Goal: Task Accomplishment & Management: Manage account settings

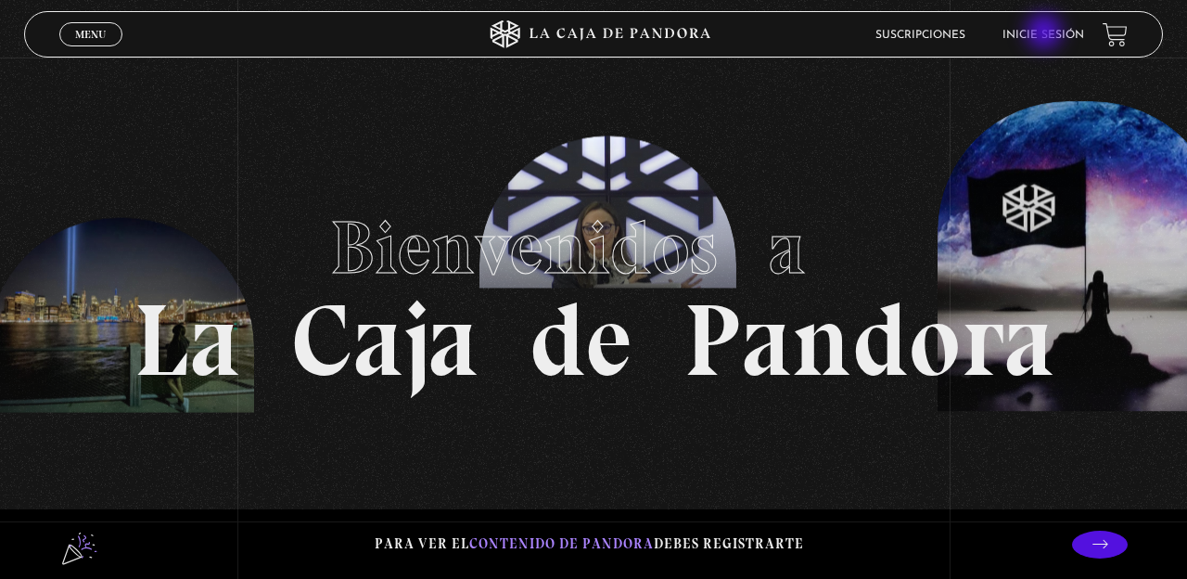
click at [1046, 33] on link "Inicie sesión" at bounding box center [1043, 35] width 82 height 11
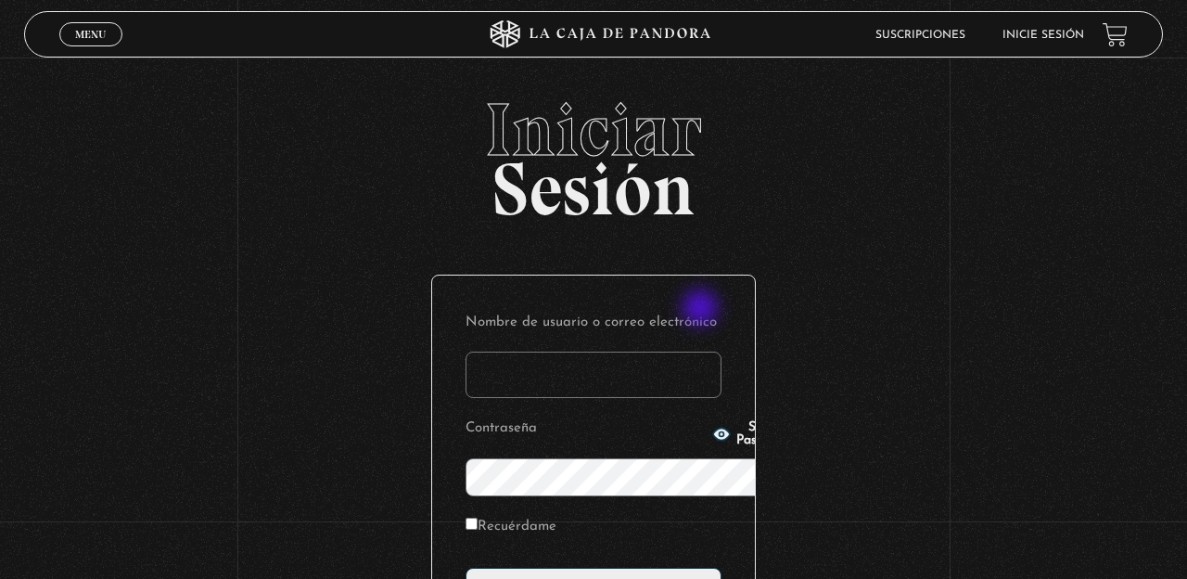
click at [702, 351] on input "Nombre de usuario o correo electrónico" at bounding box center [593, 374] width 256 height 46
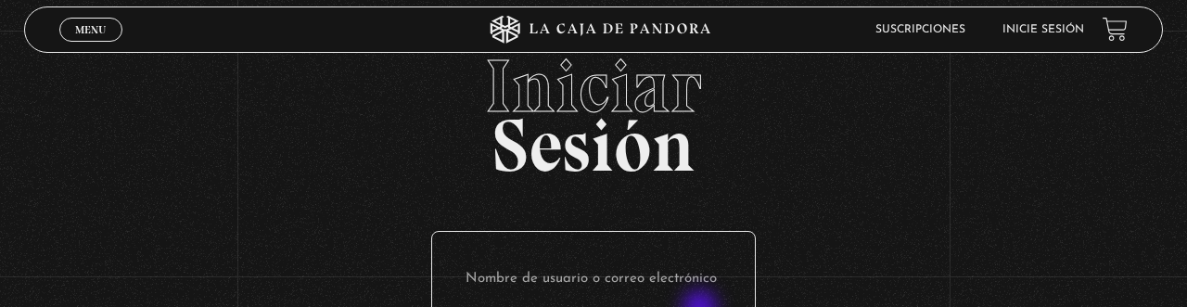
type input "B"
type input "ay"
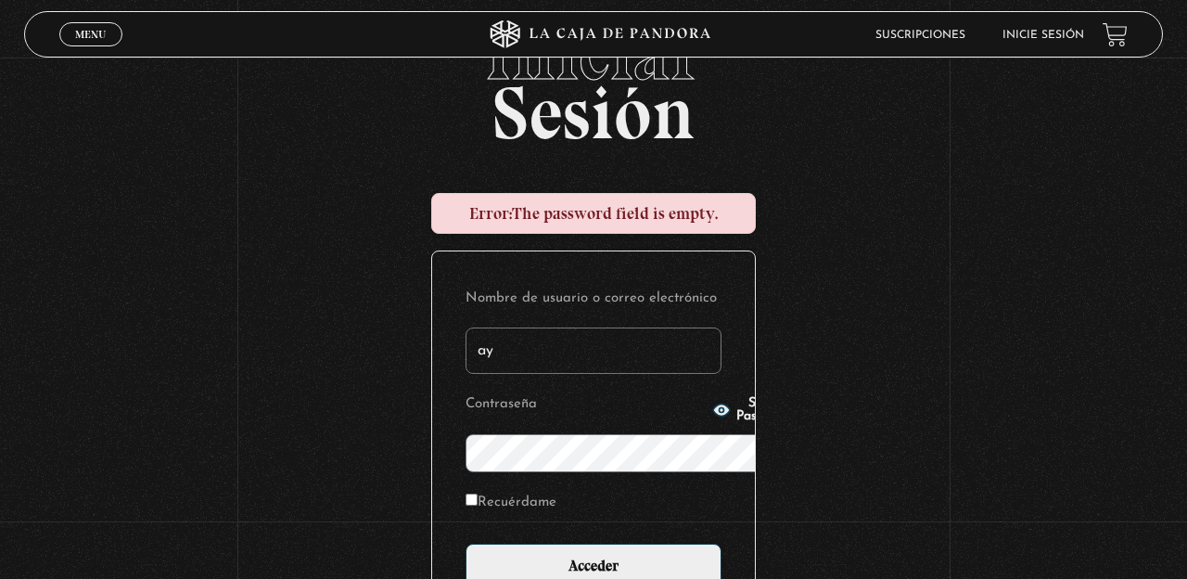
scroll to position [70, 0]
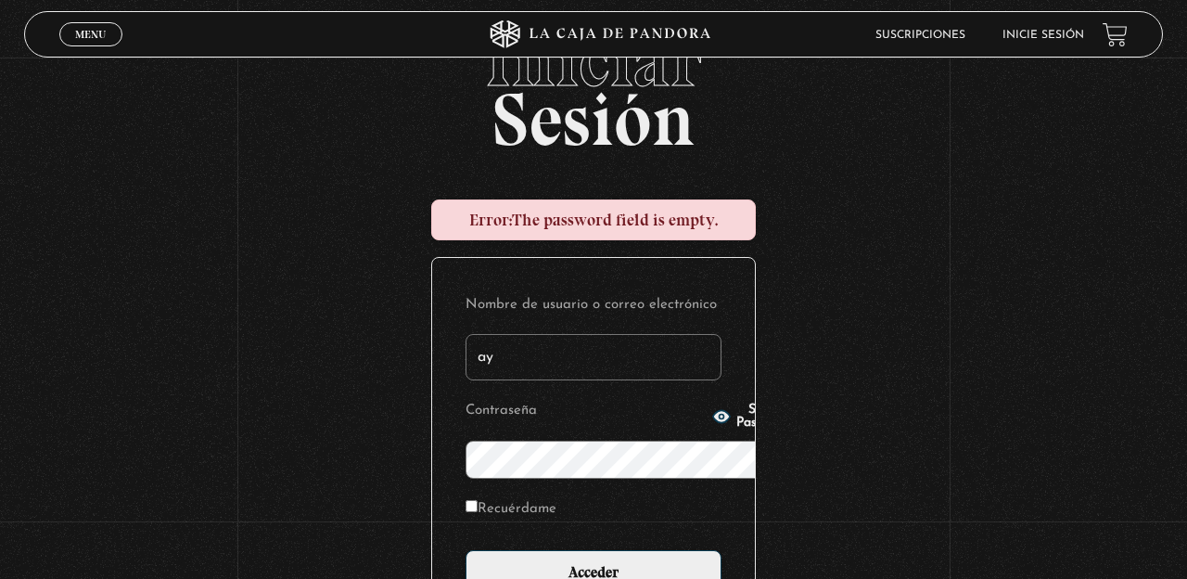
click at [702, 334] on input "ay" at bounding box center [593, 357] width 256 height 46
type input "ayton_1997@hotmail.com"
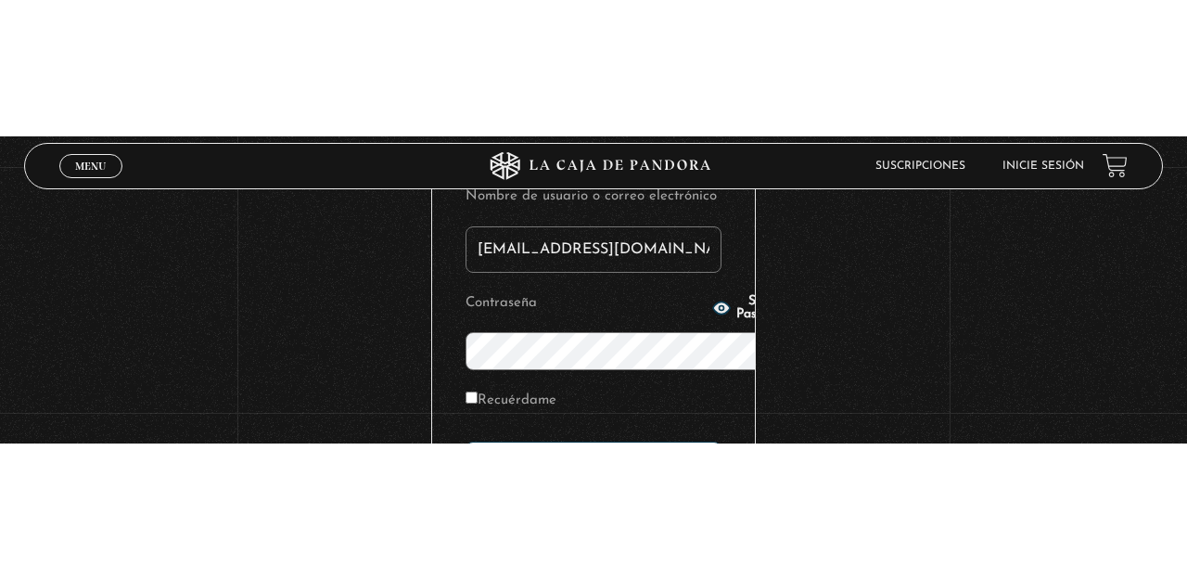
scroll to position [100, 0]
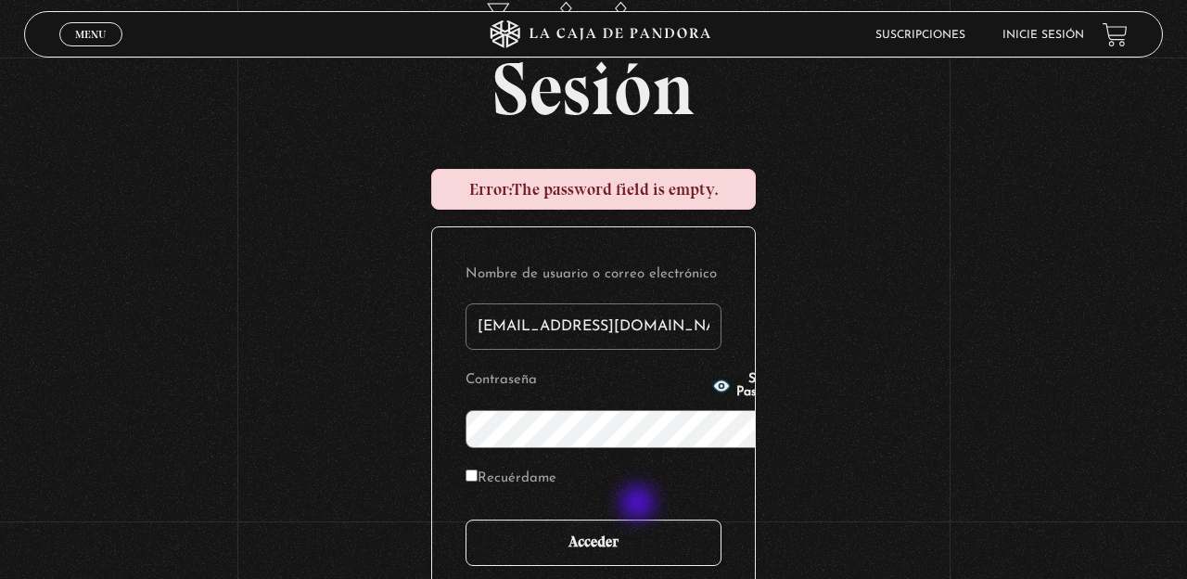
click at [640, 519] on input "Acceder" at bounding box center [593, 542] width 256 height 46
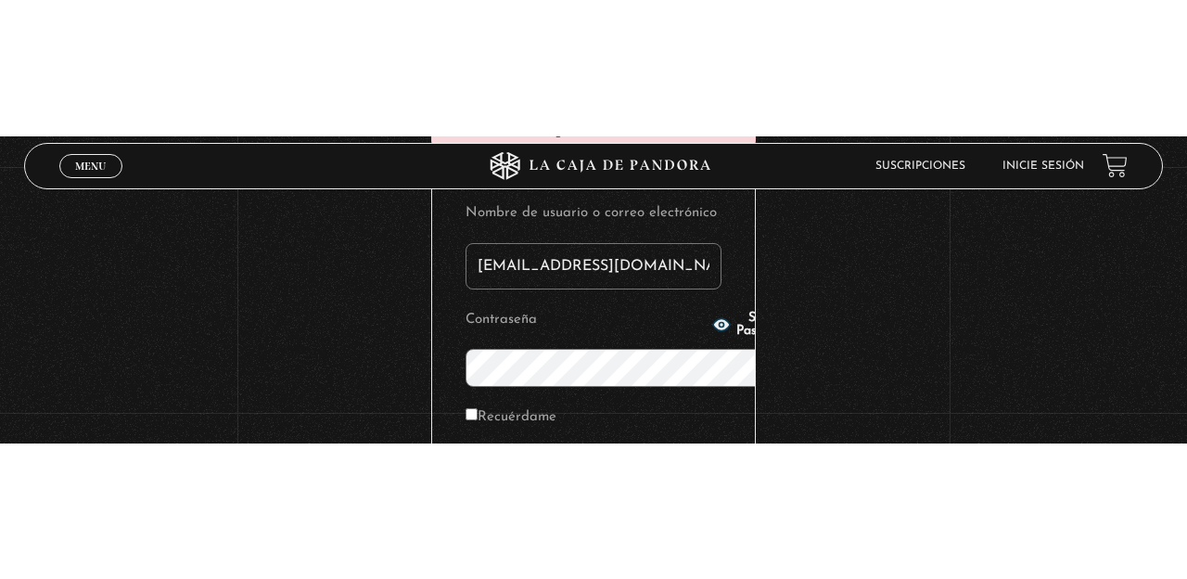
scroll to position [134, 0]
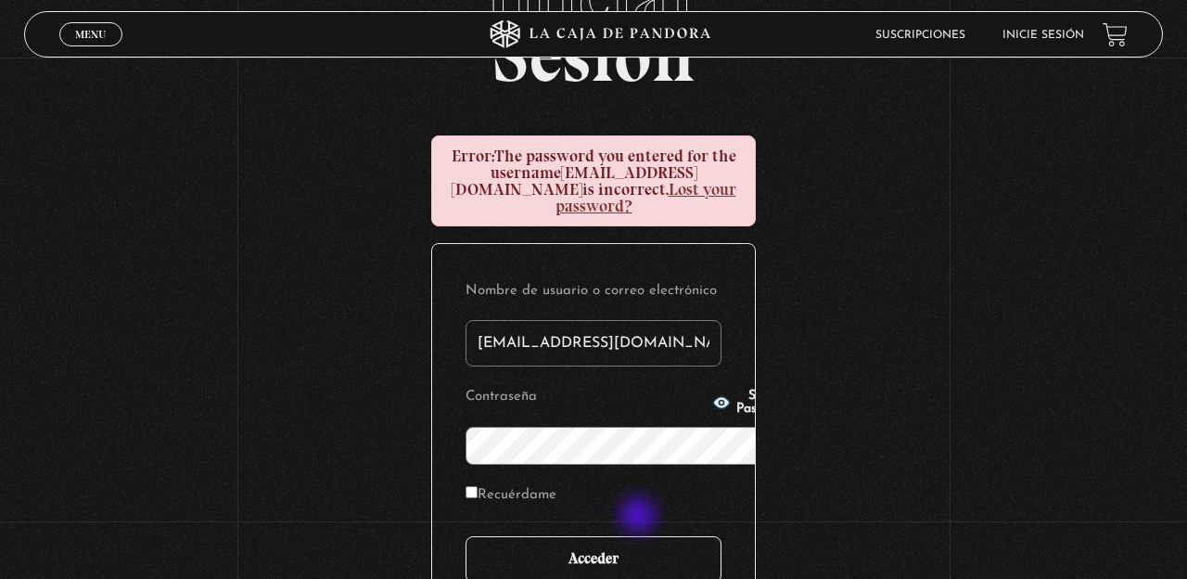
click at [640, 536] on input "Acceder" at bounding box center [593, 559] width 256 height 46
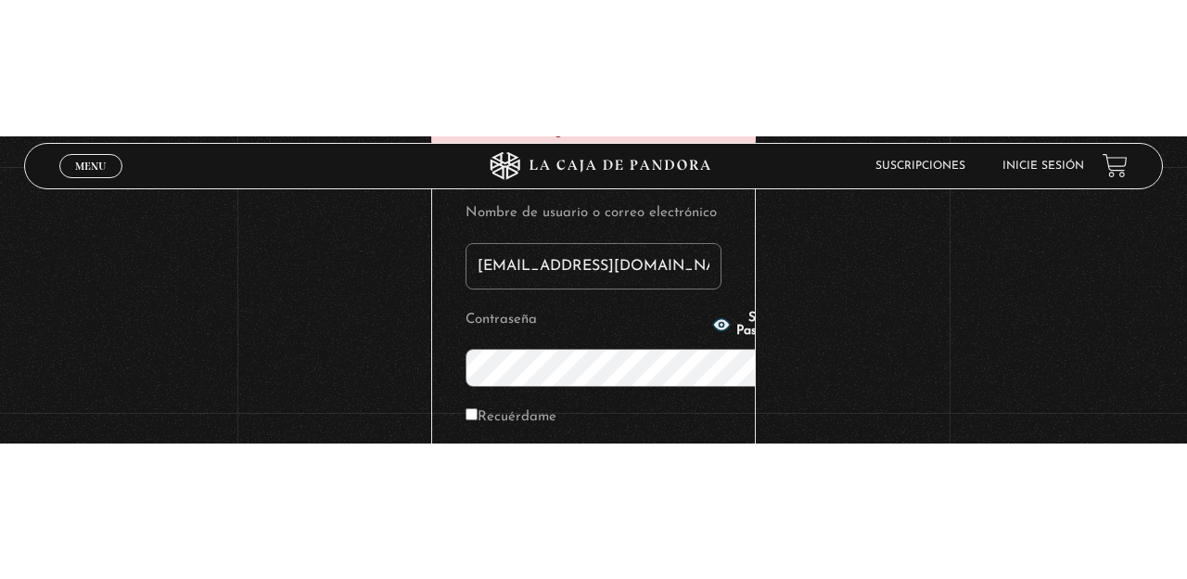
scroll to position [134, 0]
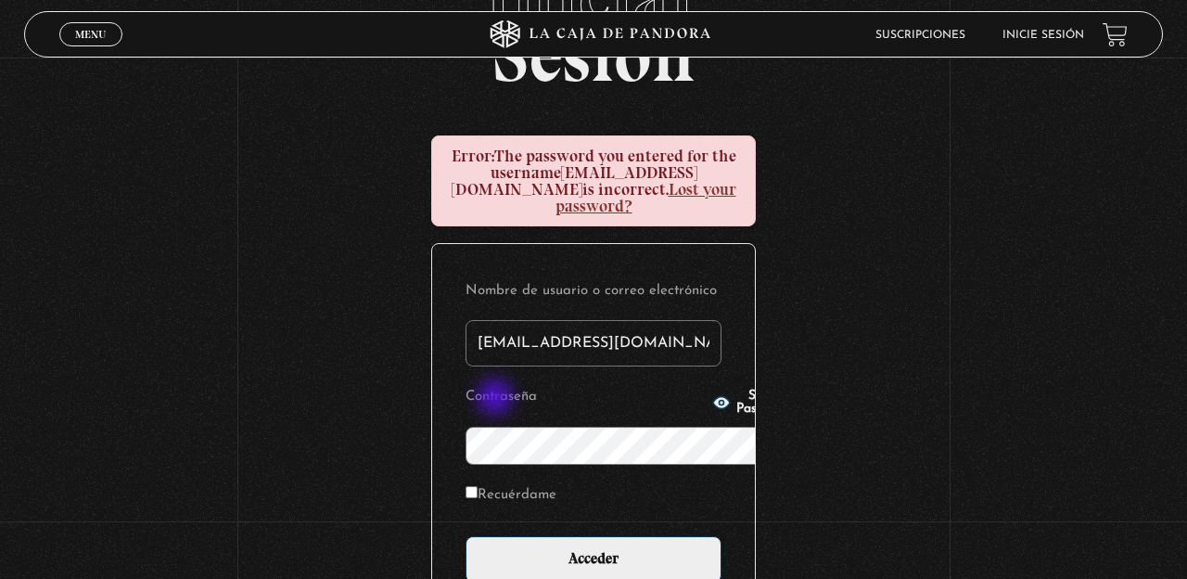
click at [736, 399] on span "Show Password" at bounding box center [763, 402] width 54 height 26
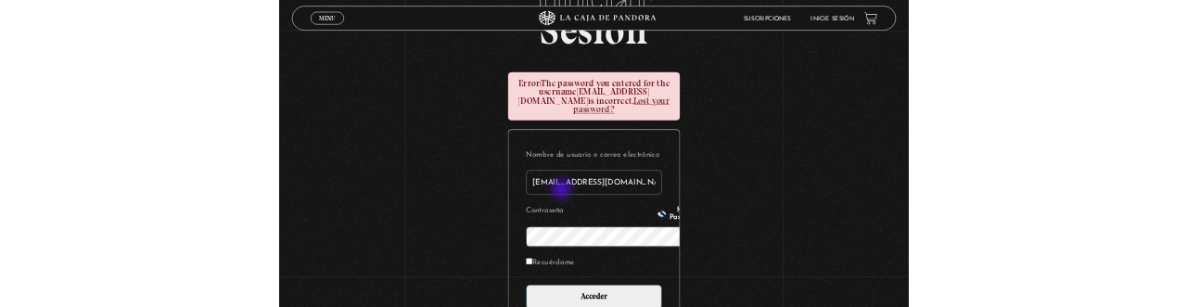
scroll to position [170, 0]
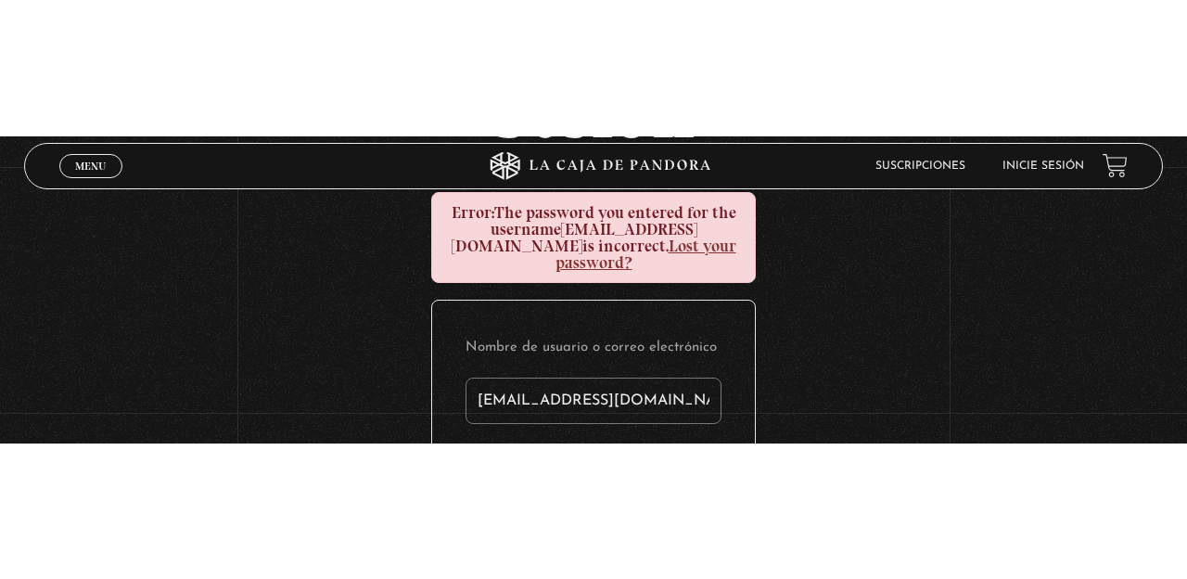
scroll to position [134, 0]
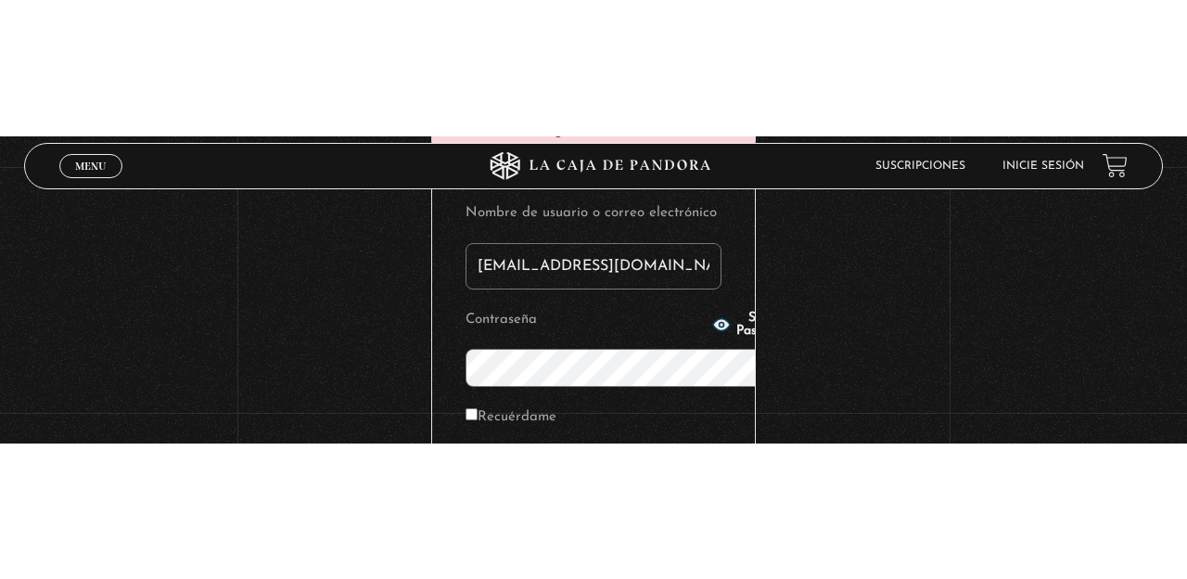
scroll to position [134, 0]
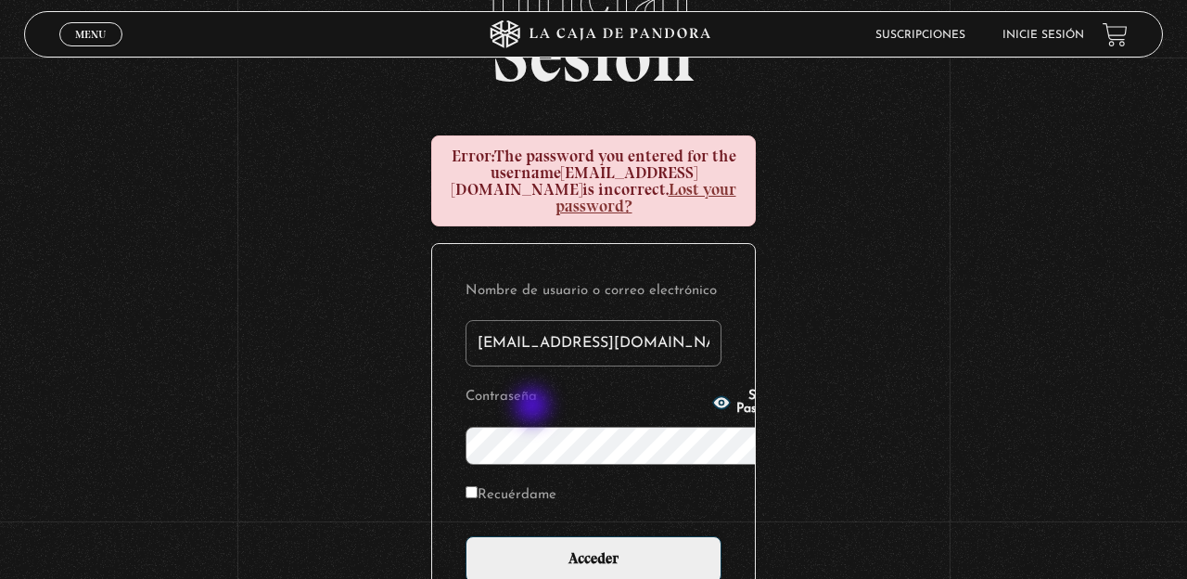
click at [736, 407] on span "Show Password" at bounding box center [763, 402] width 54 height 26
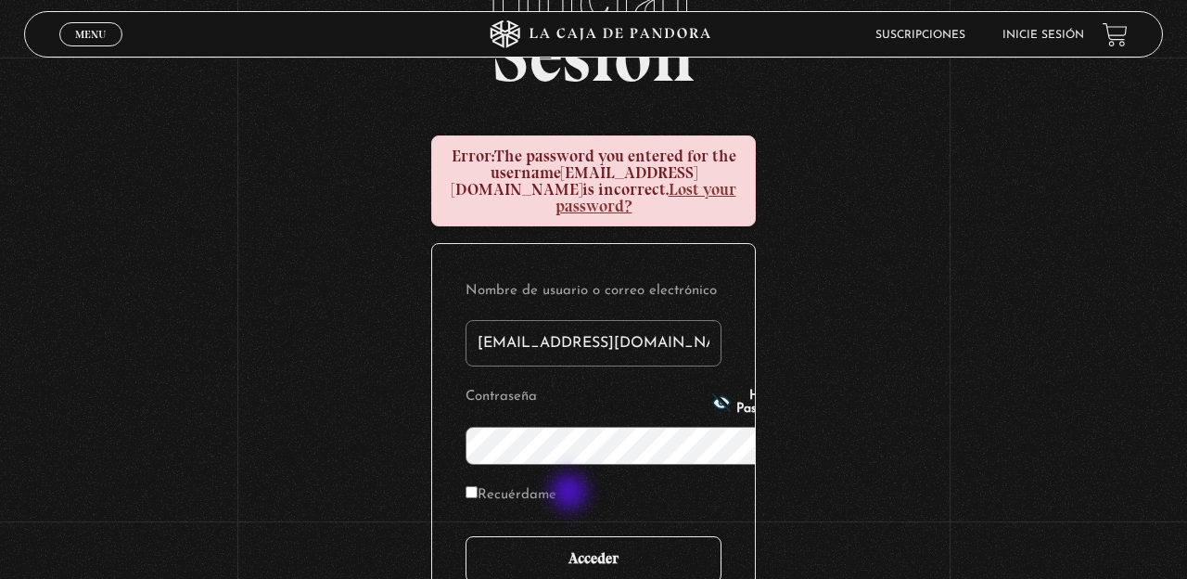
click at [571, 536] on input "Acceder" at bounding box center [593, 559] width 256 height 46
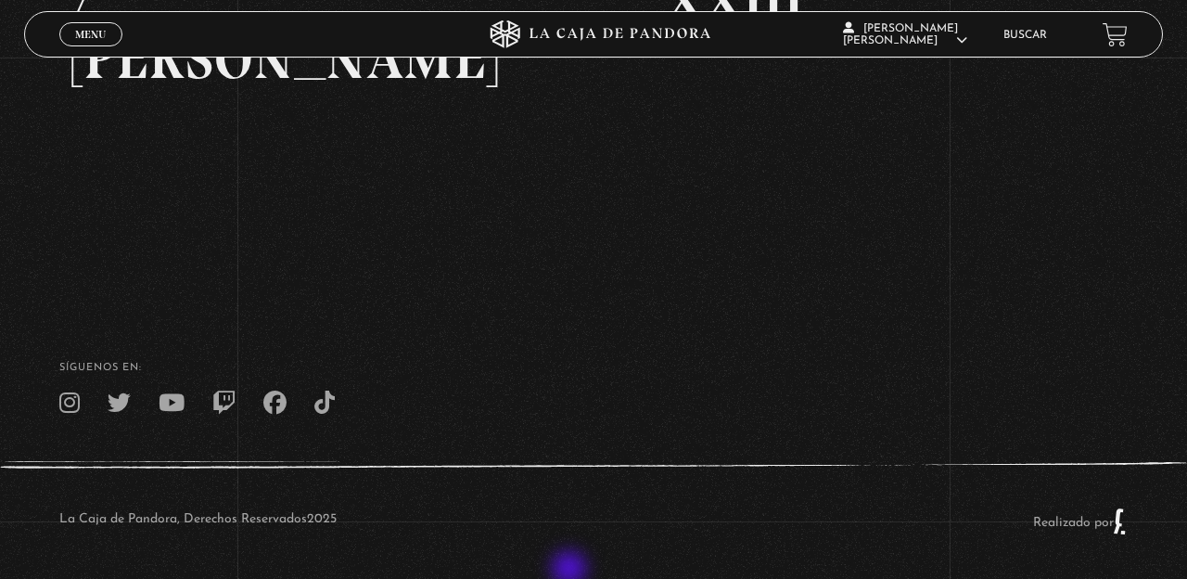
scroll to position [454, 0]
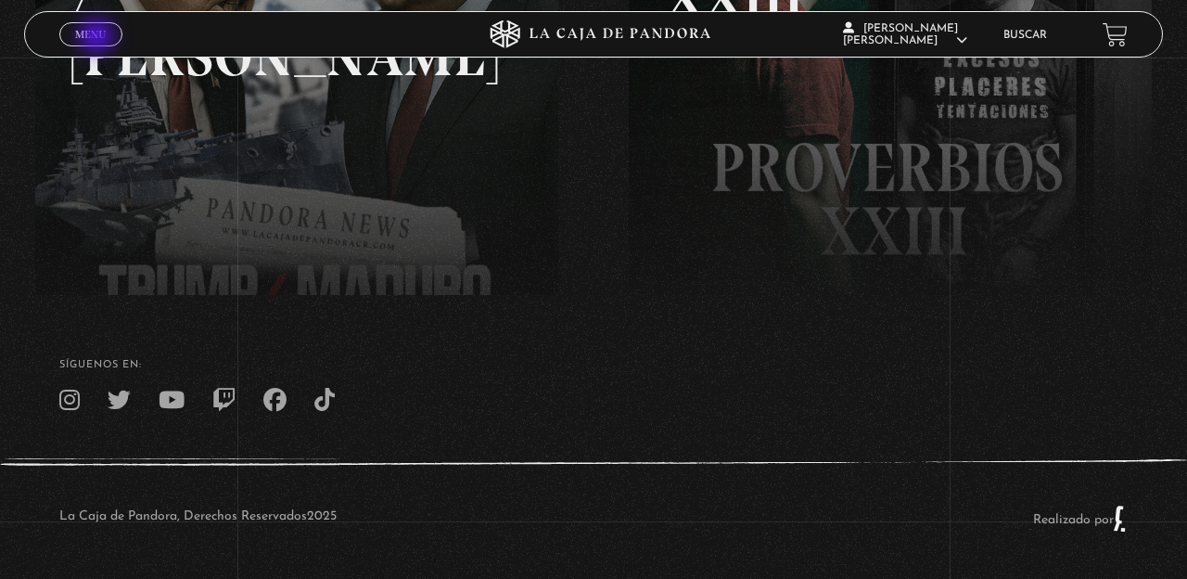
click at [98, 38] on span "Menu" at bounding box center [90, 34] width 31 height 11
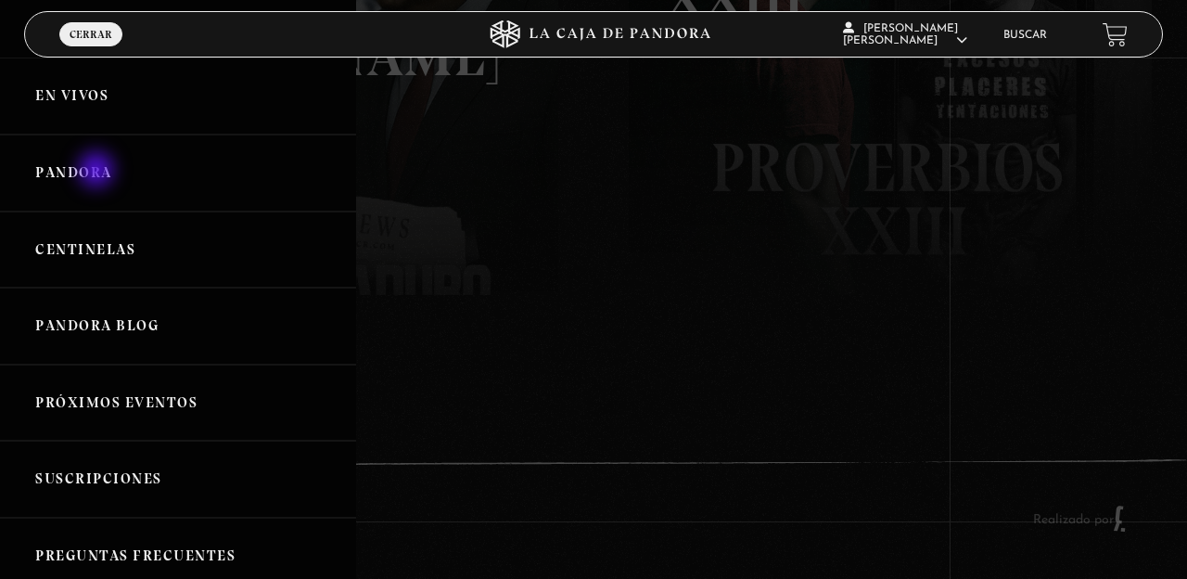
click at [98, 172] on link "Pandora" at bounding box center [178, 172] width 356 height 77
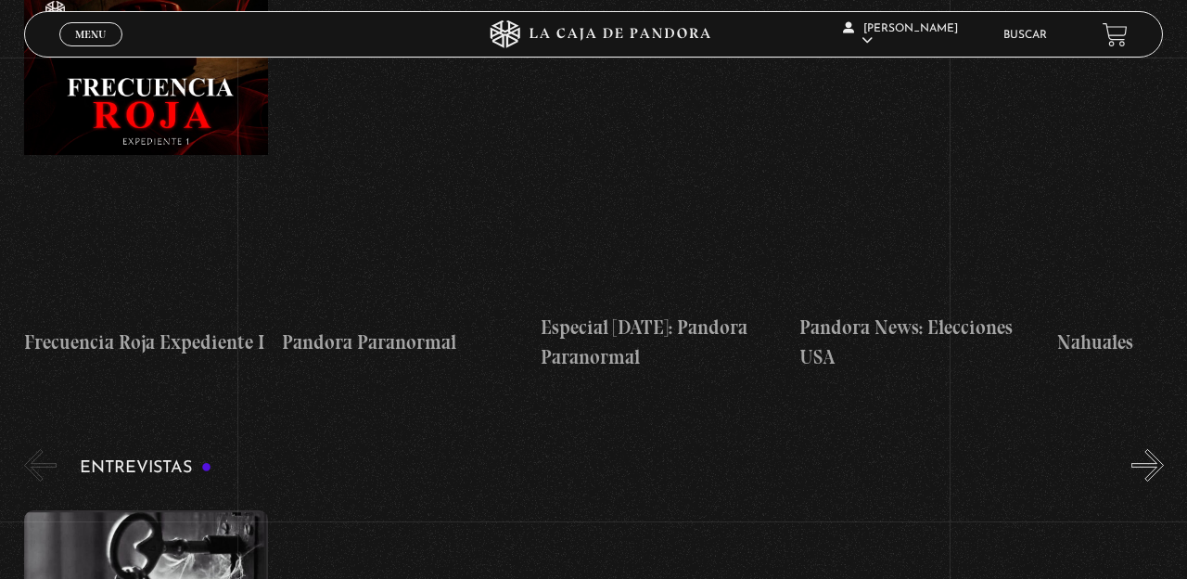
scroll to position [5874, 0]
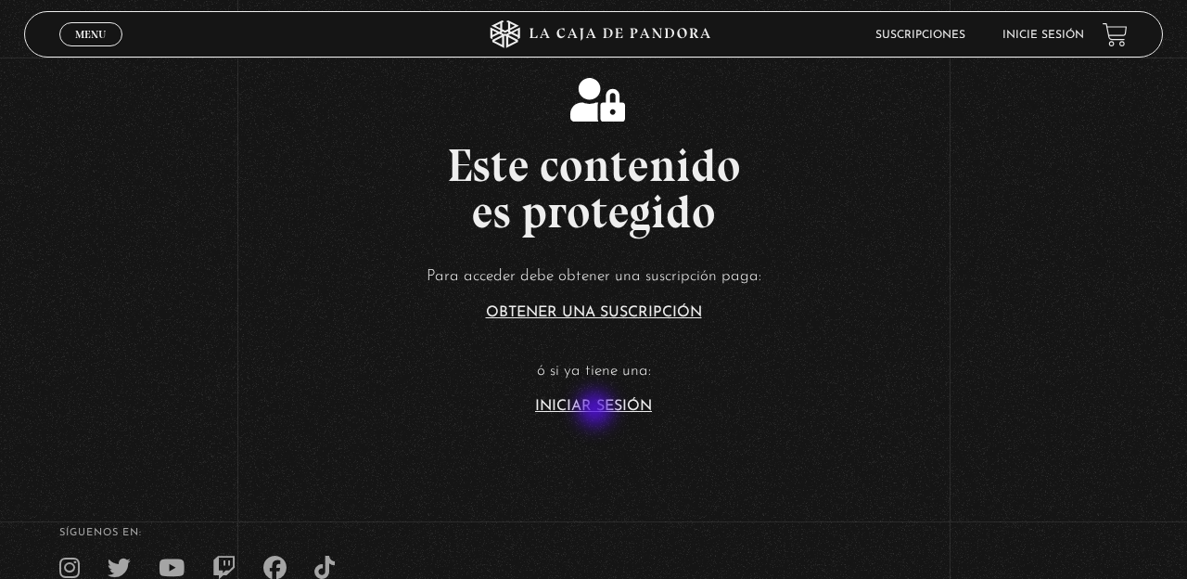
click at [597, 411] on link "Iniciar Sesión" at bounding box center [593, 406] width 117 height 15
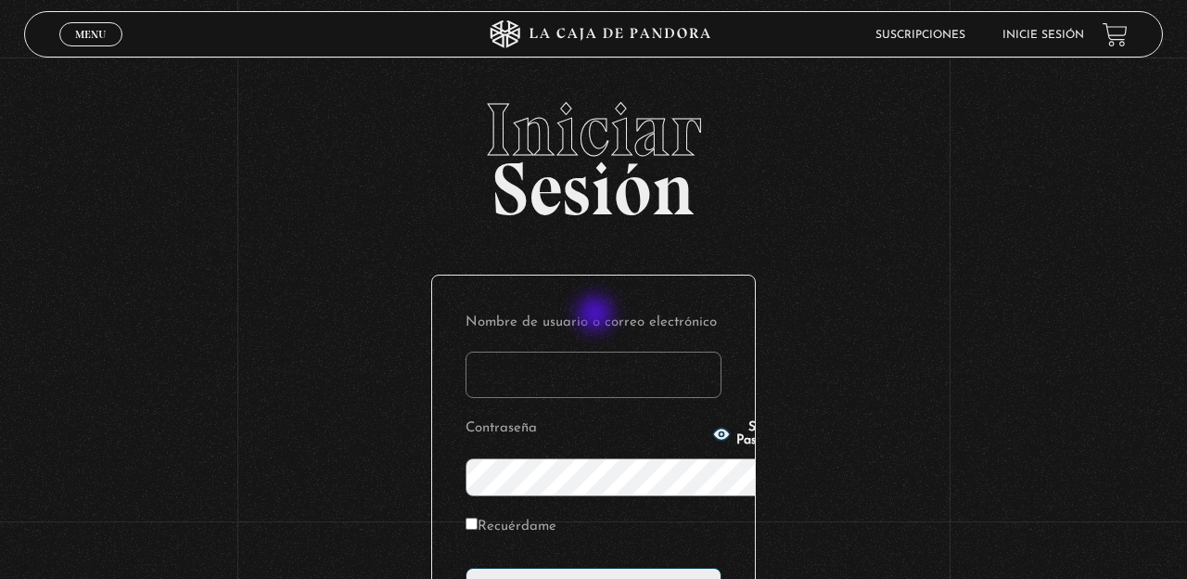
click at [597, 351] on input "Nombre de usuario o correo electrónico" at bounding box center [593, 374] width 256 height 46
click at [597, 351] on input "ayton_1997@hotmail.con" at bounding box center [593, 374] width 256 height 46
type input "[EMAIL_ADDRESS][DOMAIN_NAME]"
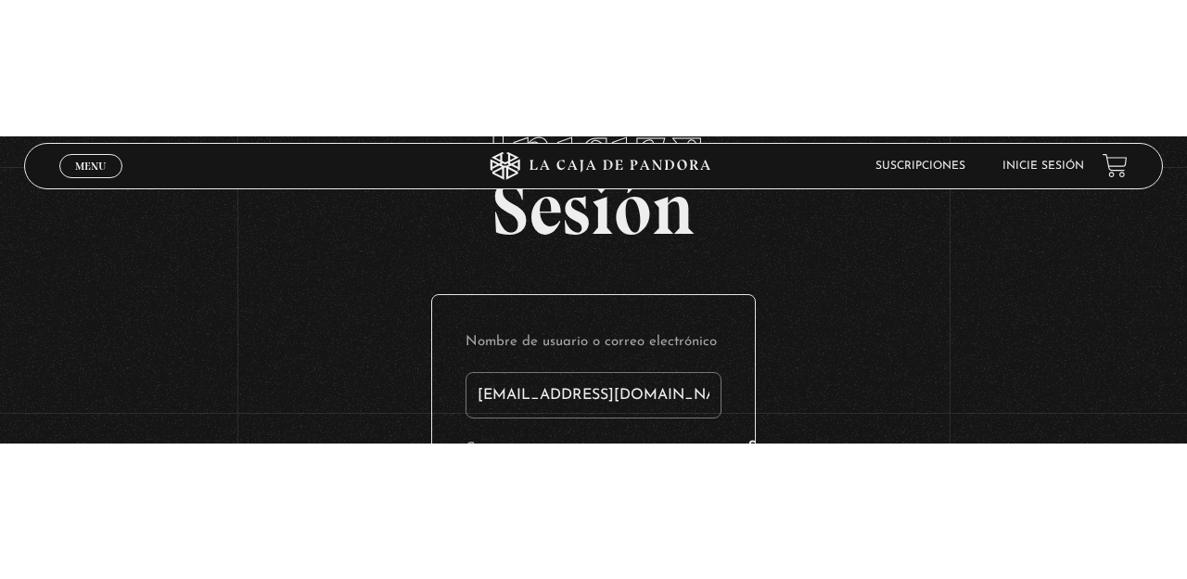
scroll to position [37, 0]
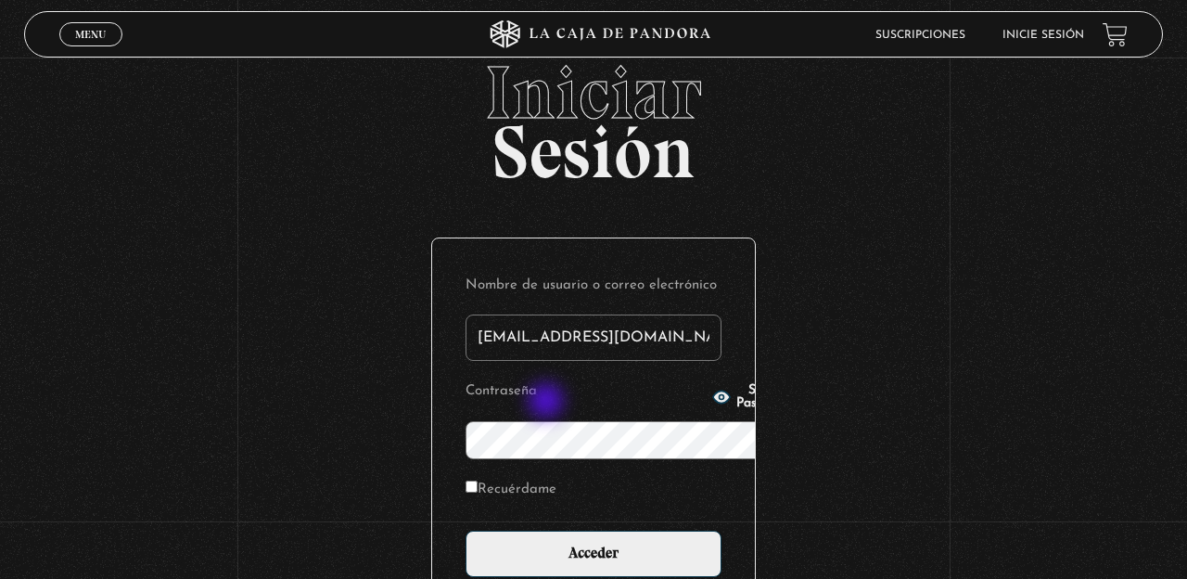
click at [736, 402] on span "Show Password" at bounding box center [763, 397] width 54 height 26
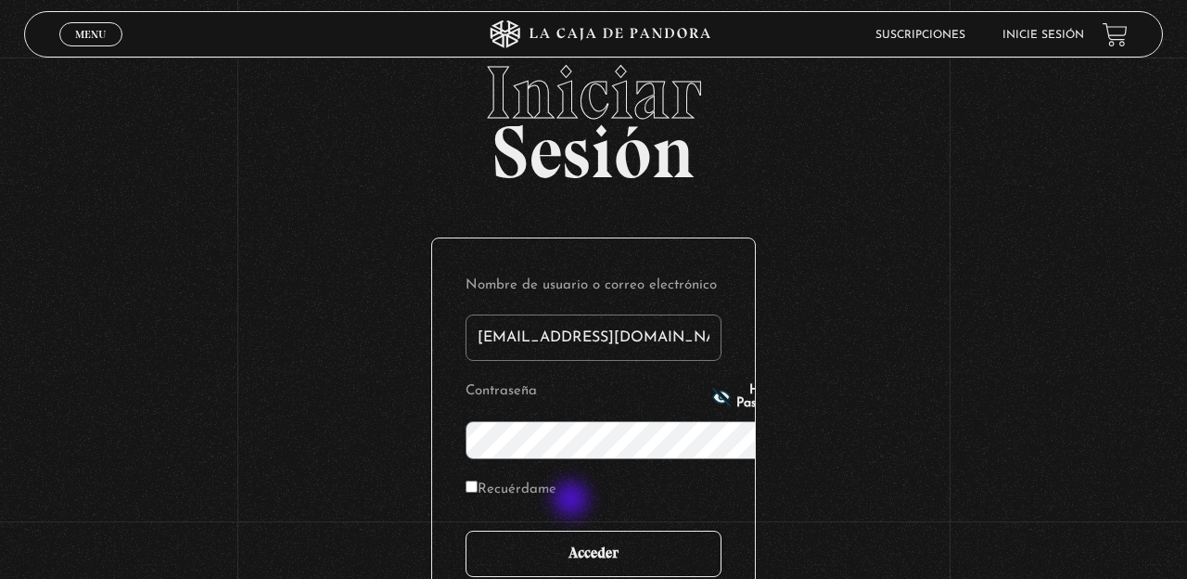
click at [573, 530] on input "Acceder" at bounding box center [593, 553] width 256 height 46
